Goal: Task Accomplishment & Management: Use online tool/utility

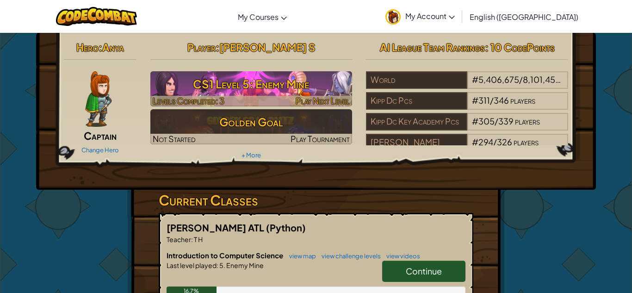
click at [226, 80] on h3 "CS1 Level 5: Enemy Mine" at bounding box center [251, 84] width 202 height 21
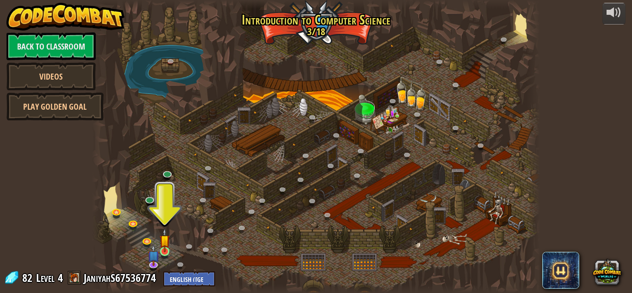
click at [165, 239] on img at bounding box center [164, 240] width 11 height 24
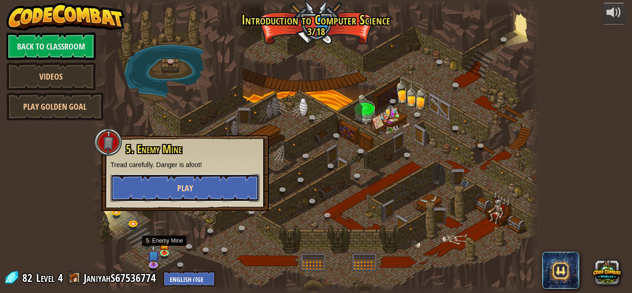
click at [124, 190] on button "Play" at bounding box center [184, 188] width 149 height 28
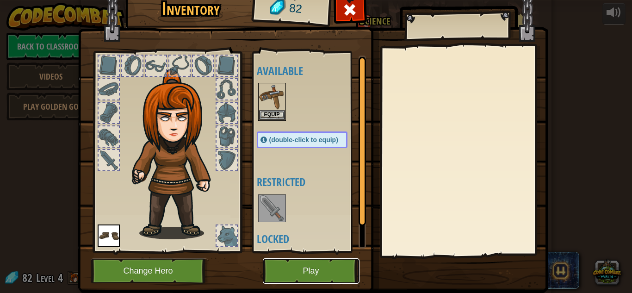
click at [290, 269] on button "Play" at bounding box center [311, 270] width 97 height 25
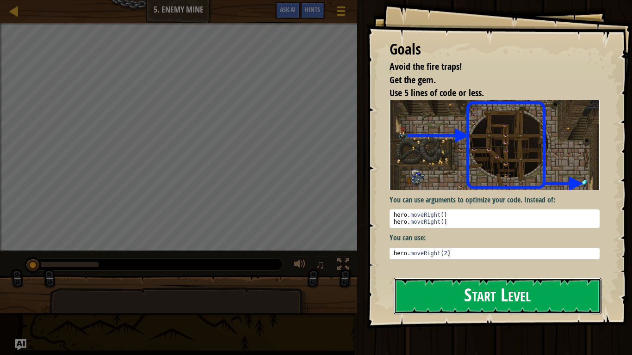
click at [509, 292] on button "Start Level" at bounding box center [497, 296] width 208 height 37
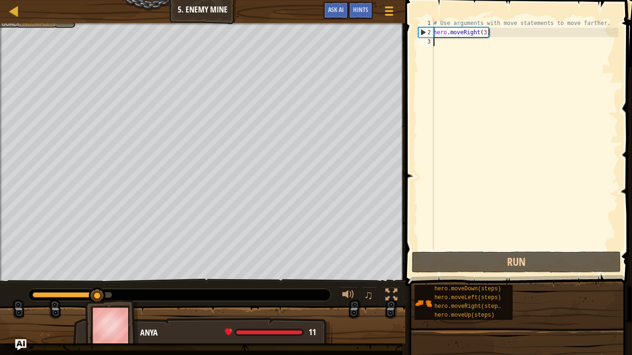
type textarea "g"
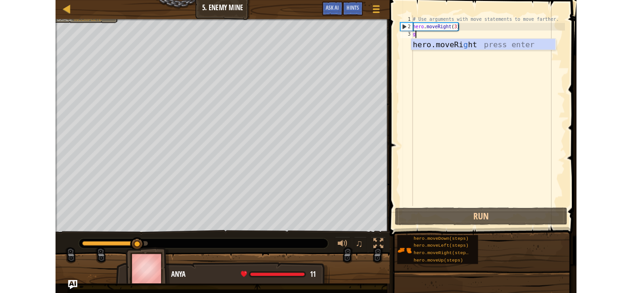
scroll to position [4, 0]
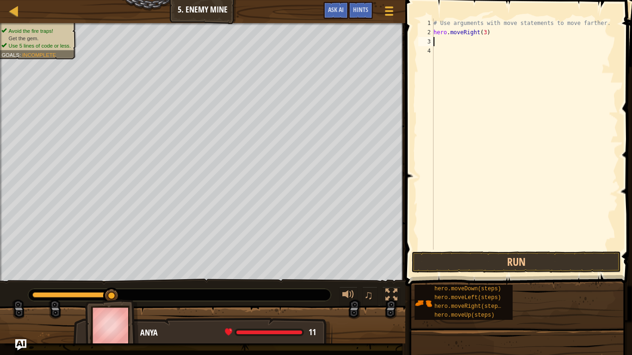
type textarea "m"
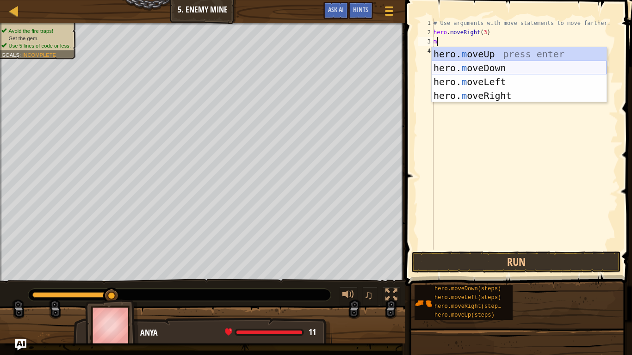
click at [459, 67] on div "hero. m oveUp press enter hero. m oveDown press enter hero. m oveLeft press ent…" at bounding box center [518, 88] width 175 height 83
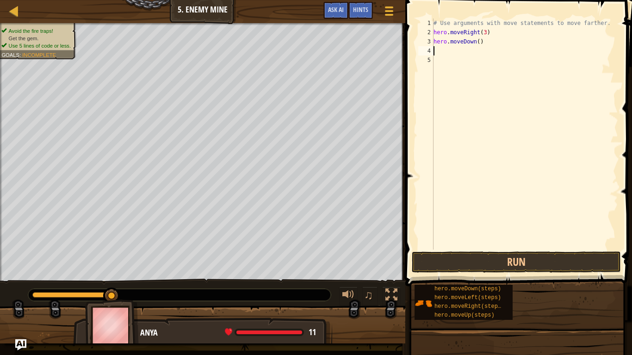
click at [444, 202] on div "# Use arguments with move statements to move farther. hero . moveRight ( 3 ) he…" at bounding box center [524, 143] width 186 height 250
click at [566, 257] on button "Run" at bounding box center [515, 261] width 209 height 21
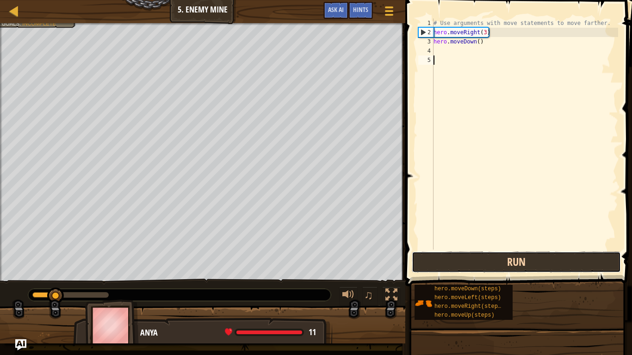
click at [551, 266] on button "Run" at bounding box center [515, 261] width 209 height 21
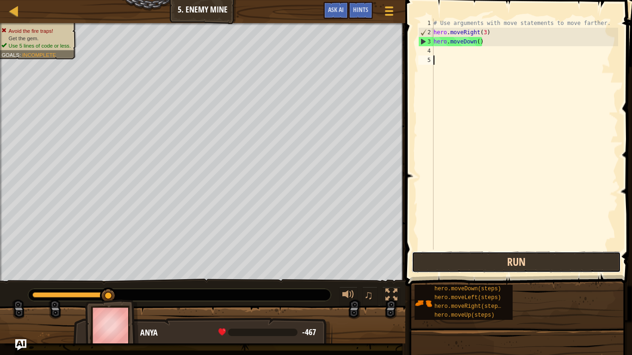
click at [552, 261] on button "Run" at bounding box center [515, 261] width 209 height 21
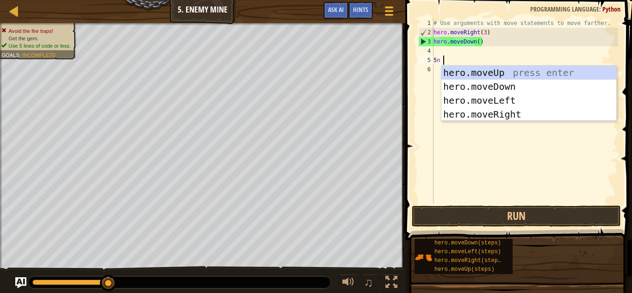
scroll to position [4, 0]
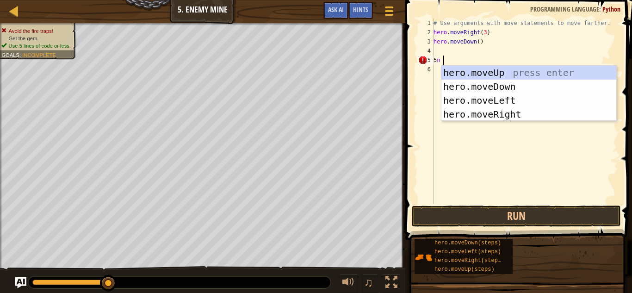
type textarea "5n"
